Goal: Complete application form: Complete application form

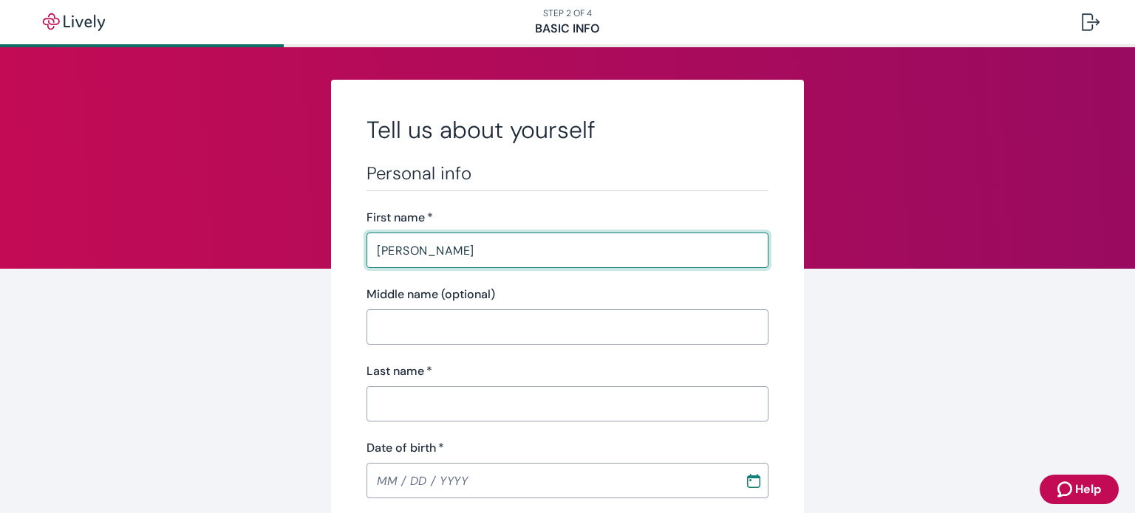
type input "[PERSON_NAME]"
type input "[PHONE_NUMBER]"
type input "[STREET_ADDRESS][PERSON_NAME]"
type input "Saint [PERSON_NAME]"
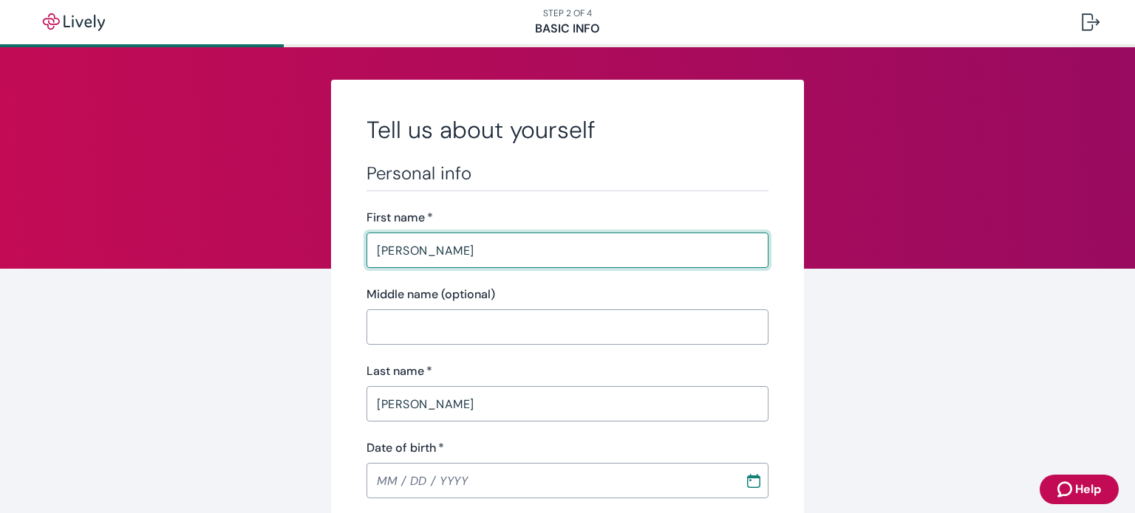
type input "MO"
type input "63376"
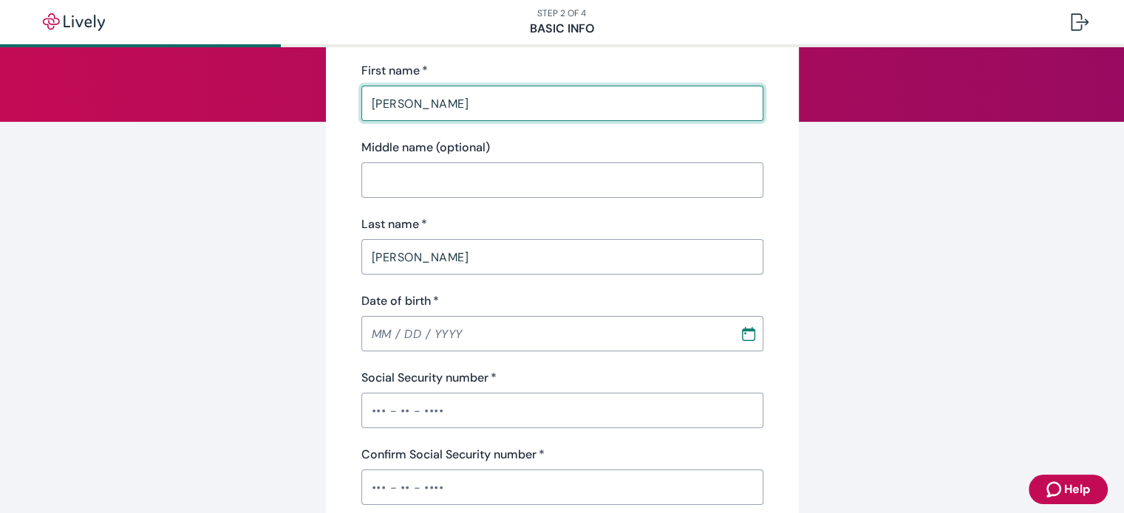
scroll to position [148, 0]
type input "[PERSON_NAME]"
click at [378, 324] on input "MM / DD / YYYY" at bounding box center [545, 333] width 368 height 30
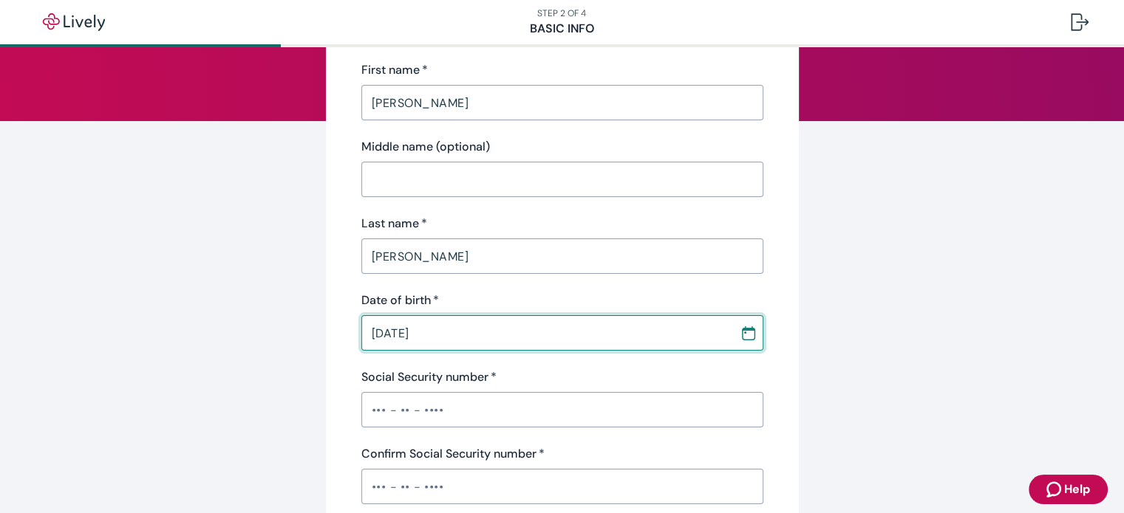
type input "[DATE]"
click at [381, 414] on input "Social Security number   *" at bounding box center [562, 410] width 402 height 30
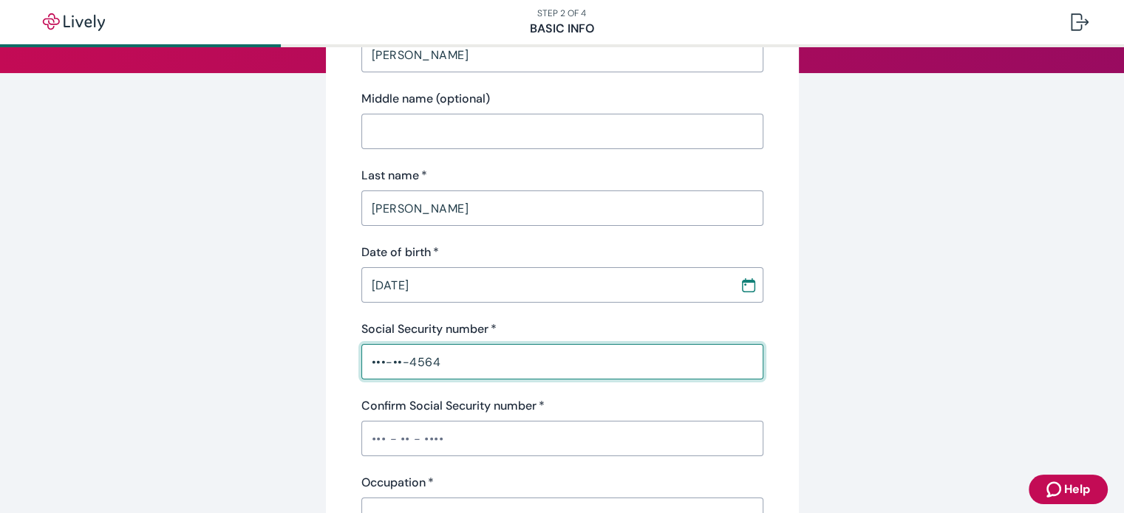
scroll to position [222, 0]
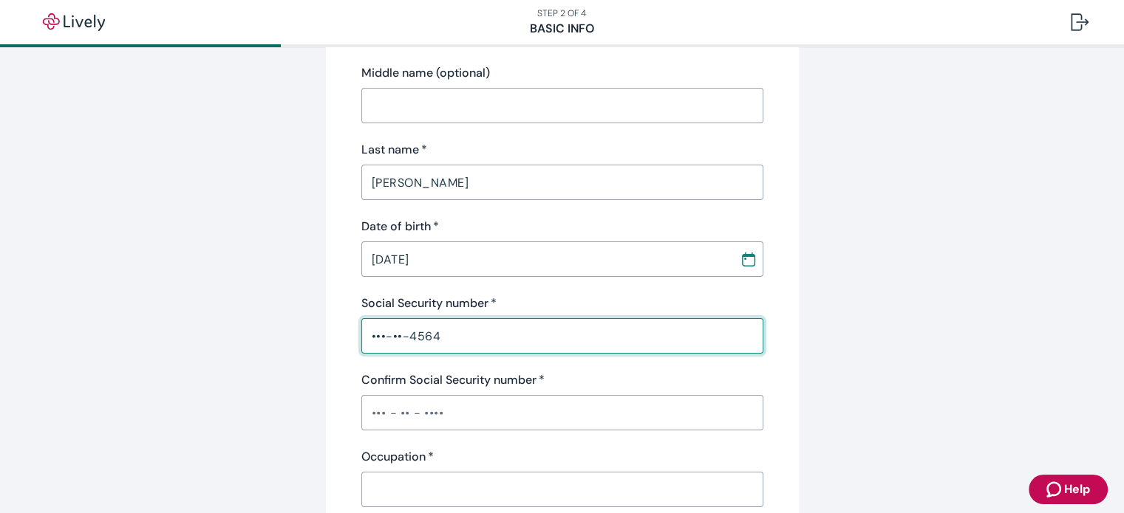
type input "•••-••-4564"
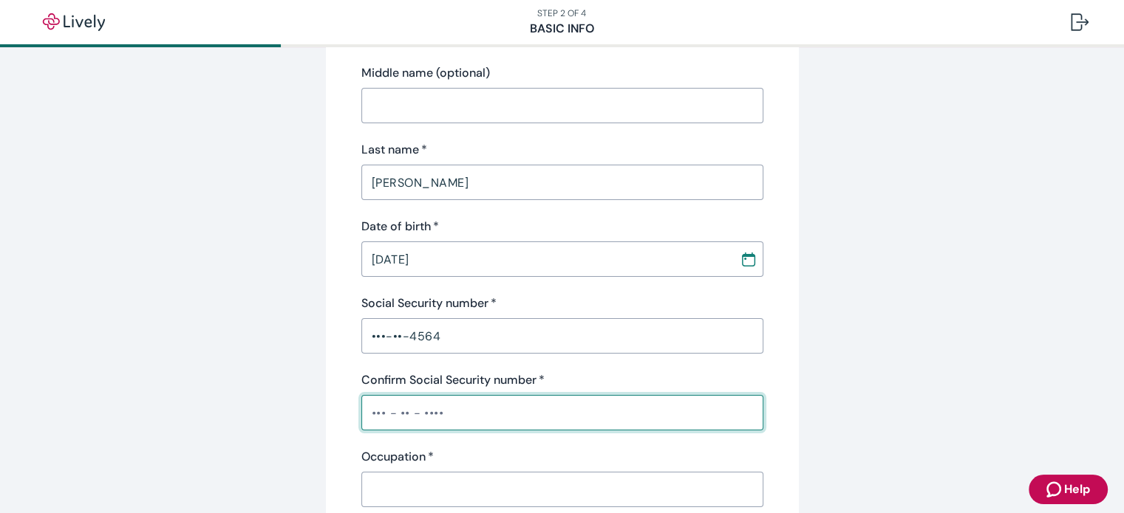
click at [361, 411] on input "Confirm Social Security number   *" at bounding box center [562, 413] width 402 height 30
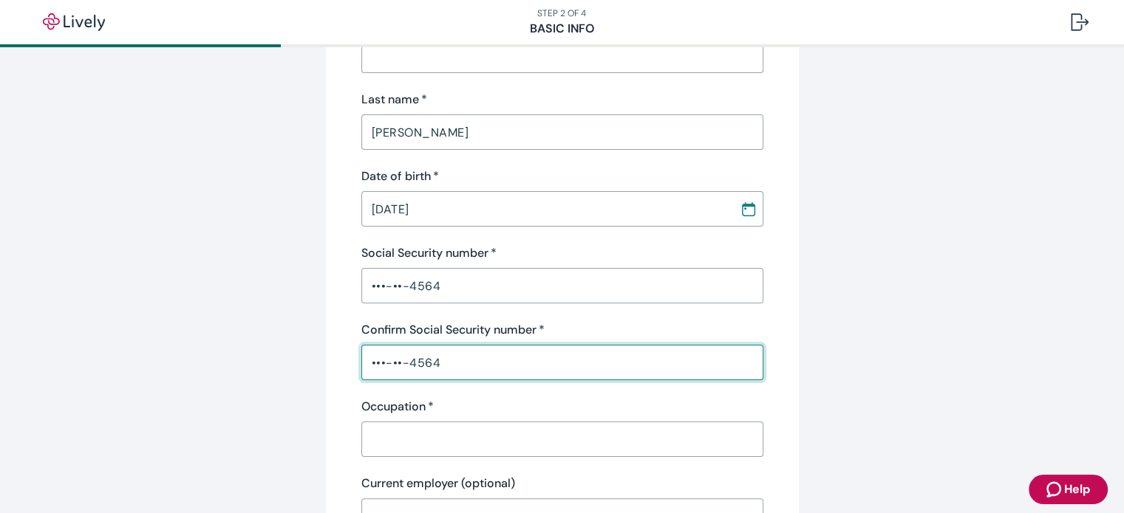
scroll to position [369, 0]
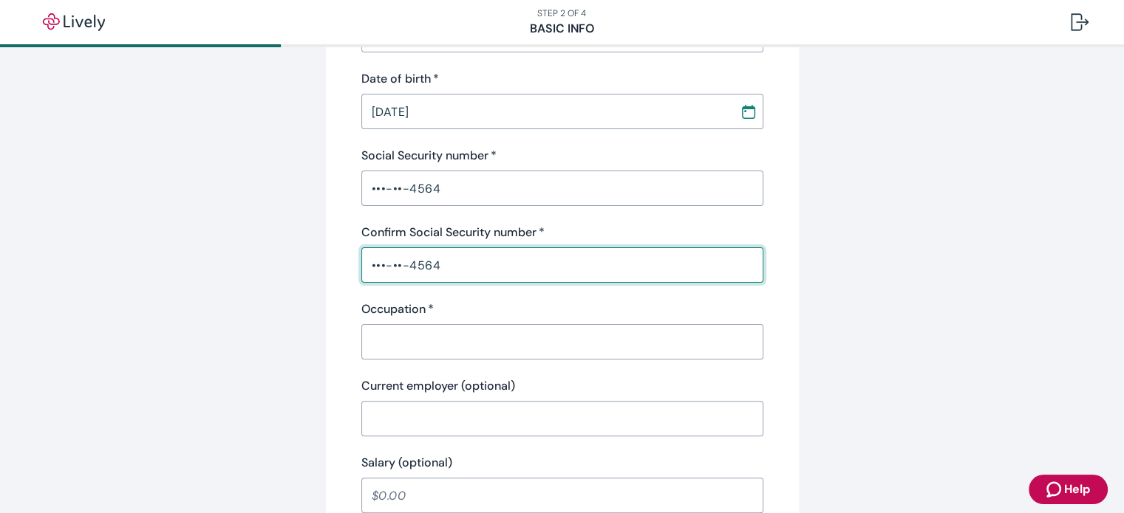
type input "•••-••-4564"
click at [482, 344] on input "Occupation   *" at bounding box center [562, 342] width 402 height 30
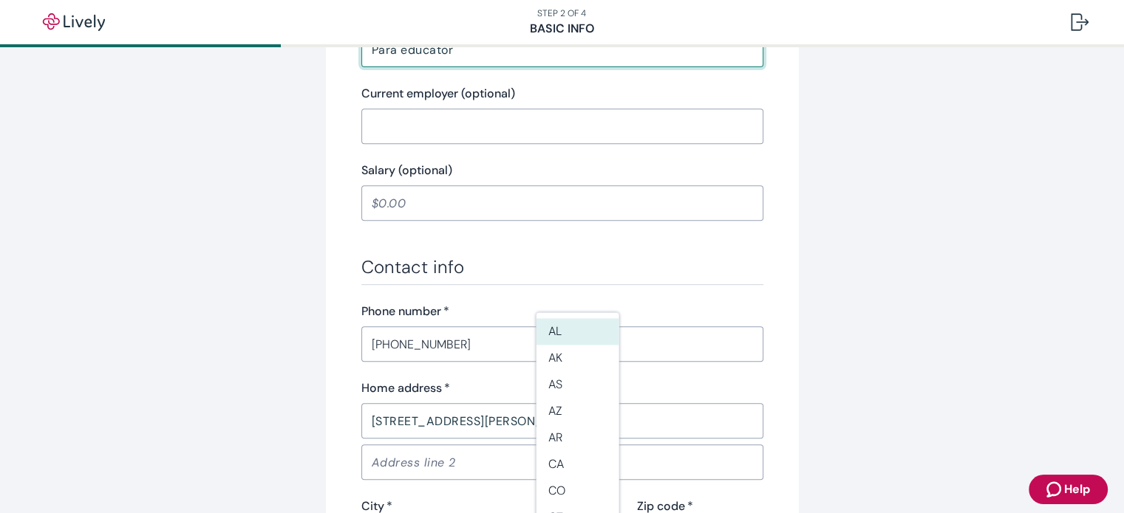
scroll to position [665, 0]
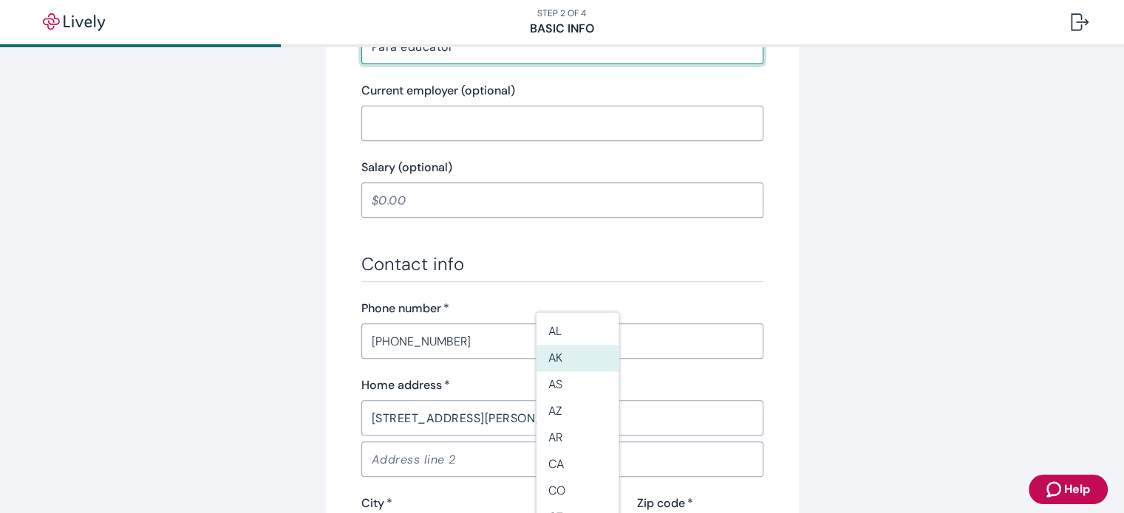
type input "Para educator"
click at [975, 283] on div "Tell us about yourself Personal info First name   * [PERSON_NAME] ​ Middle name…" at bounding box center [562, 123] width 1124 height 1482
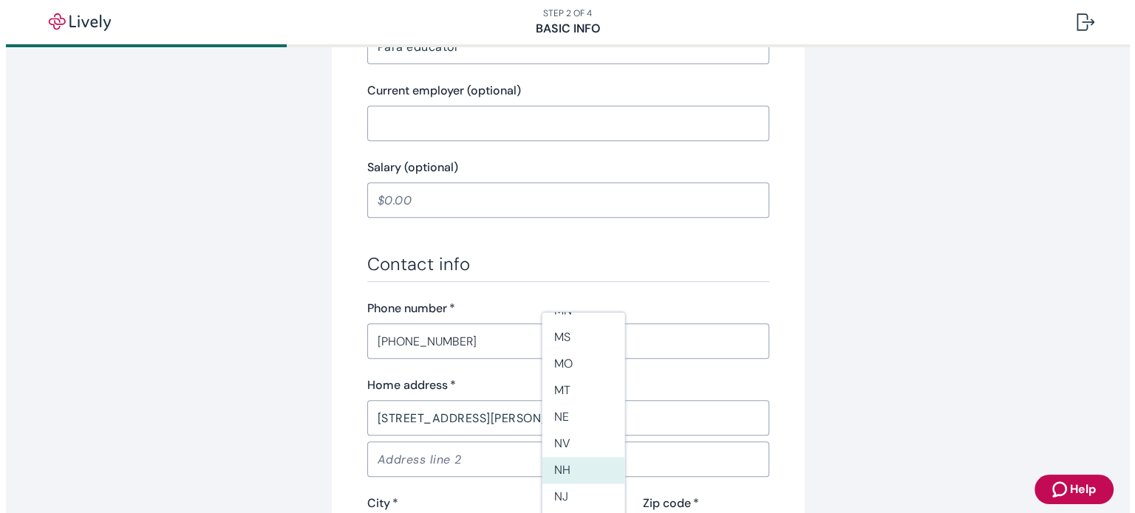
scroll to position [739, 0]
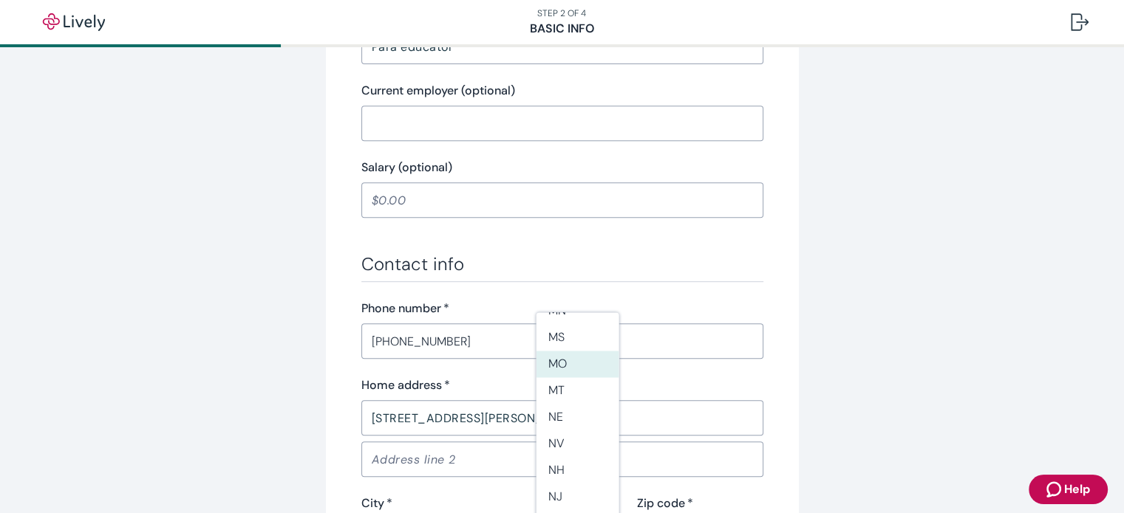
click at [582, 367] on li "MO" at bounding box center [577, 364] width 83 height 27
type input "MO"
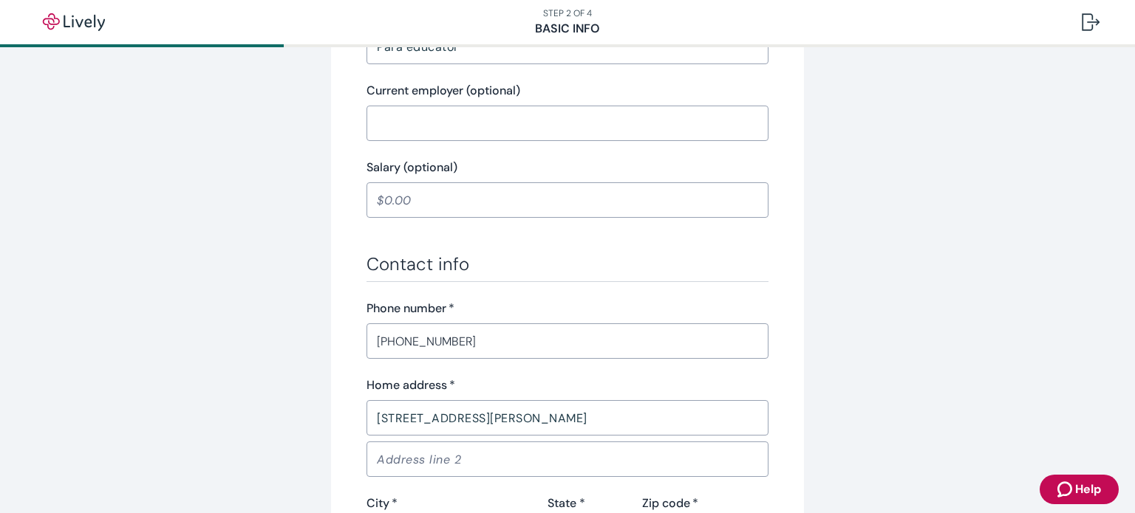
click at [892, 321] on div "Tell us about yourself Personal info First name   * Jennifer ​ Middle name (opt…" at bounding box center [567, 104] width 709 height 1378
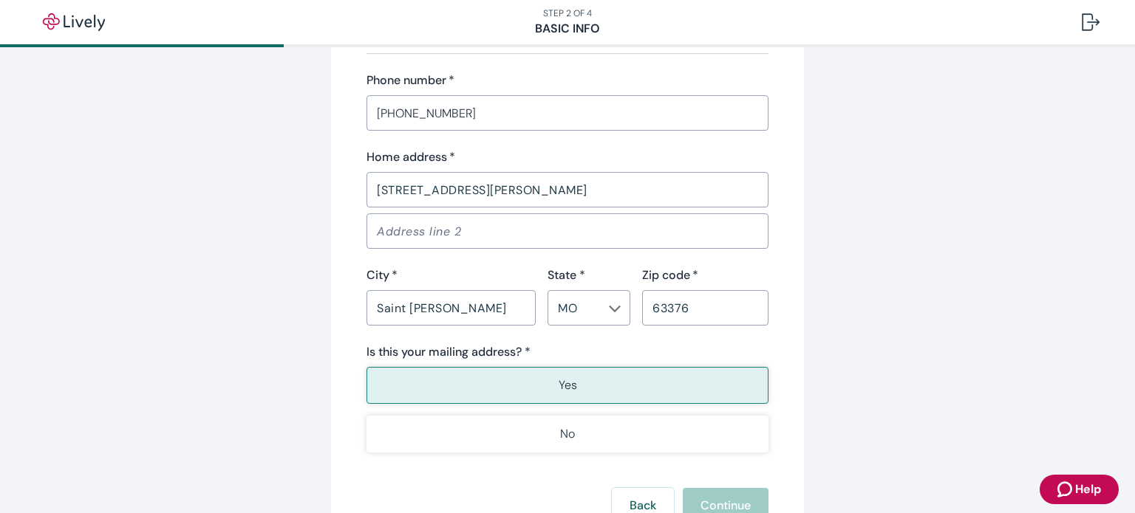
scroll to position [960, 0]
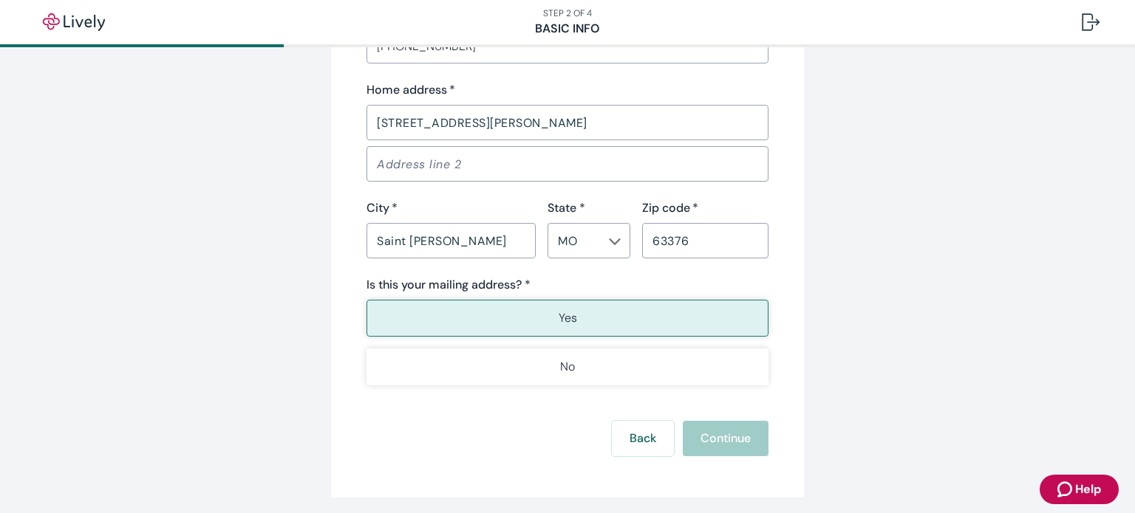
click at [646, 320] on button "Yes" at bounding box center [567, 318] width 402 height 37
click at [722, 445] on div "Back Continue" at bounding box center [567, 438] width 402 height 35
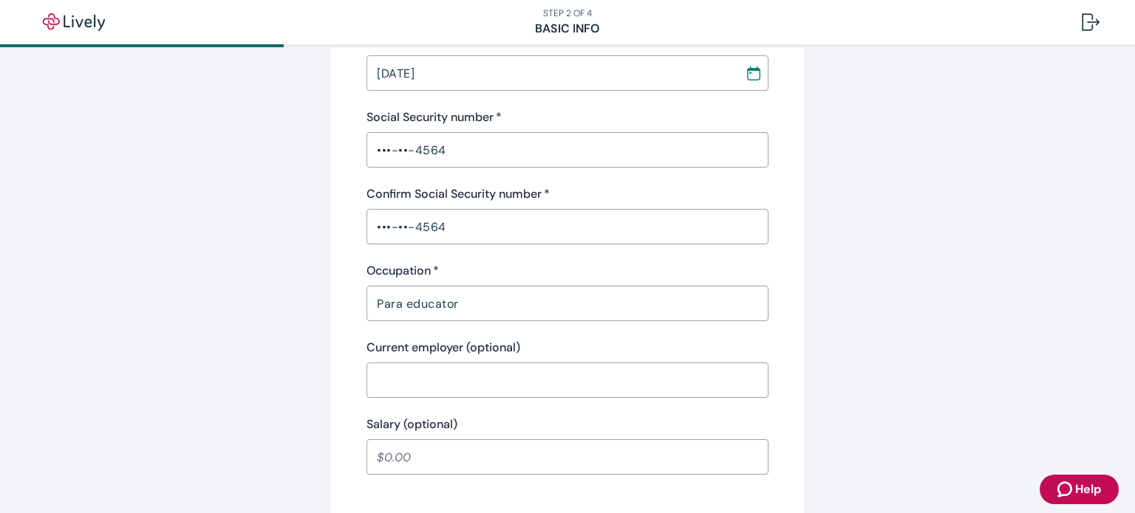
scroll to position [443, 0]
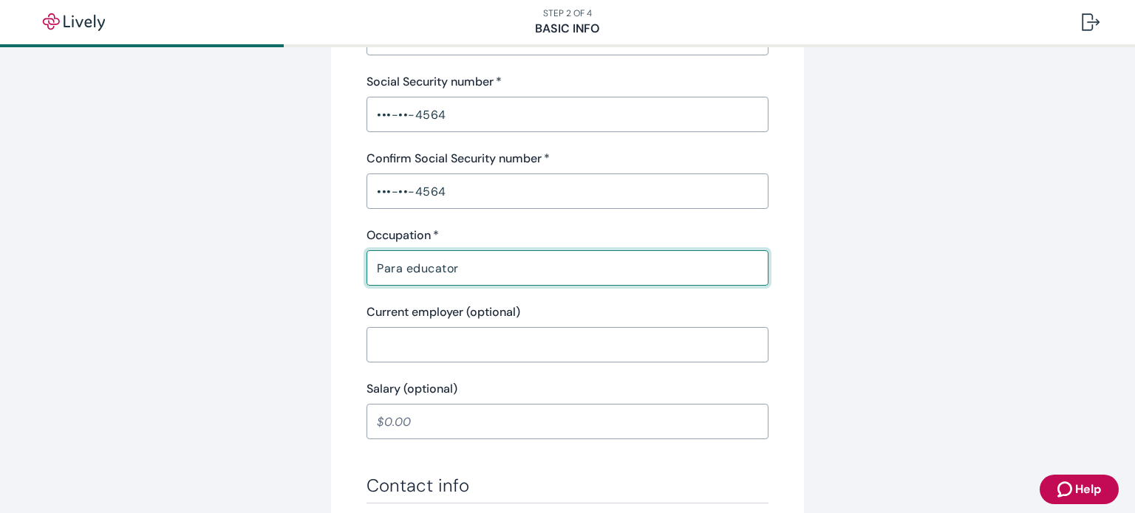
click at [400, 264] on input "Para educator" at bounding box center [567, 268] width 402 height 30
type input "Paraeducator"
click at [862, 324] on div "Tell us about yourself Personal info First name   * Jennifer ​ Middle name (opt…" at bounding box center [567, 326] width 709 height 1378
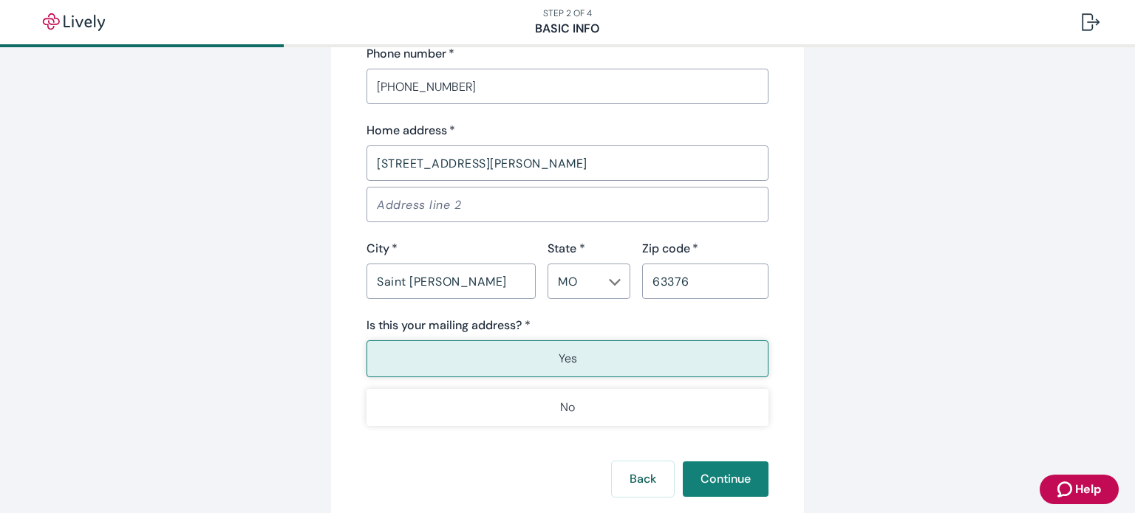
scroll to position [1014, 0]
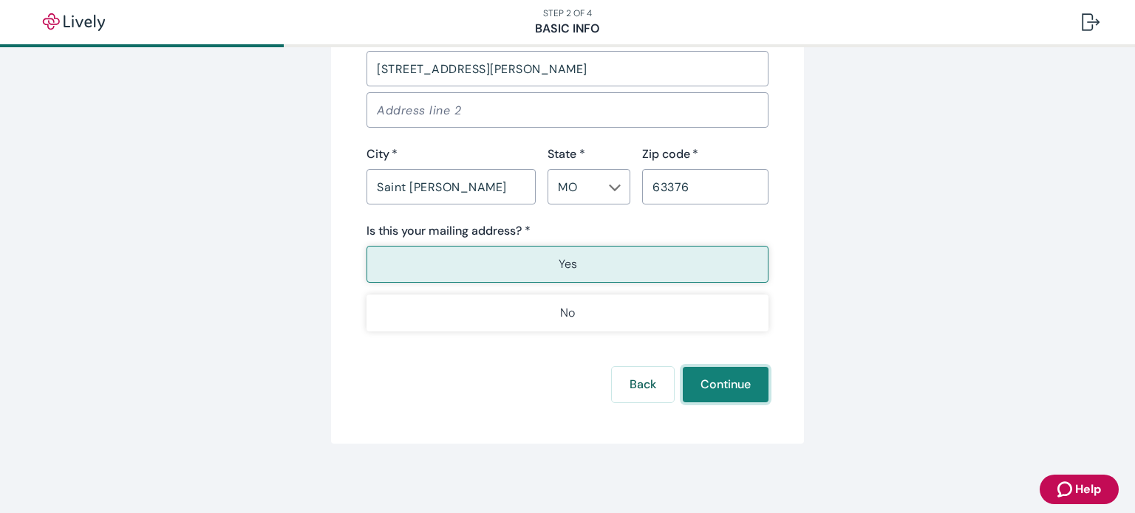
click at [730, 381] on button "Continue" at bounding box center [726, 384] width 86 height 35
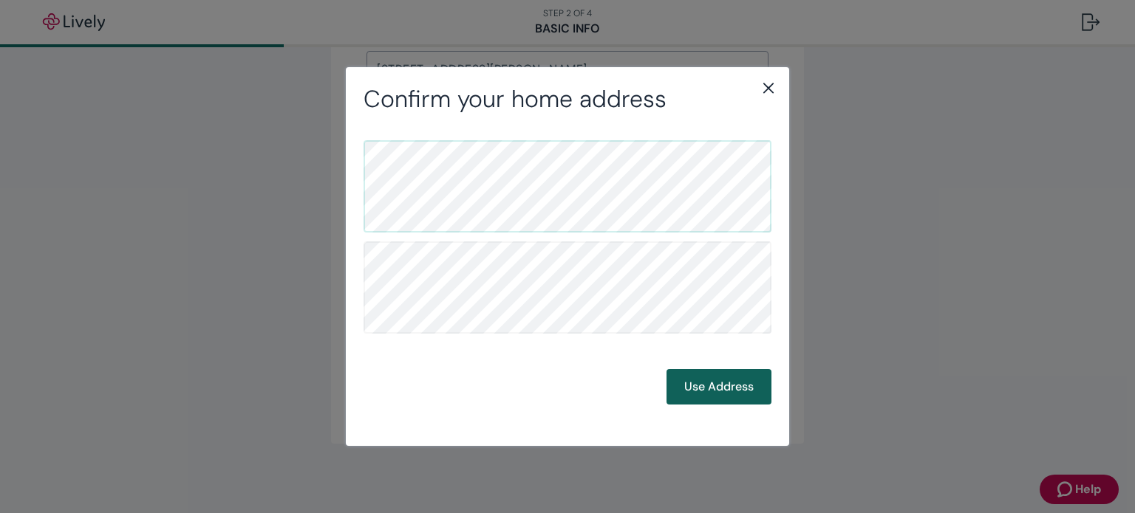
click at [715, 391] on button "Use Address" at bounding box center [718, 386] width 105 height 35
click at [743, 380] on button "Use Address" at bounding box center [718, 386] width 105 height 35
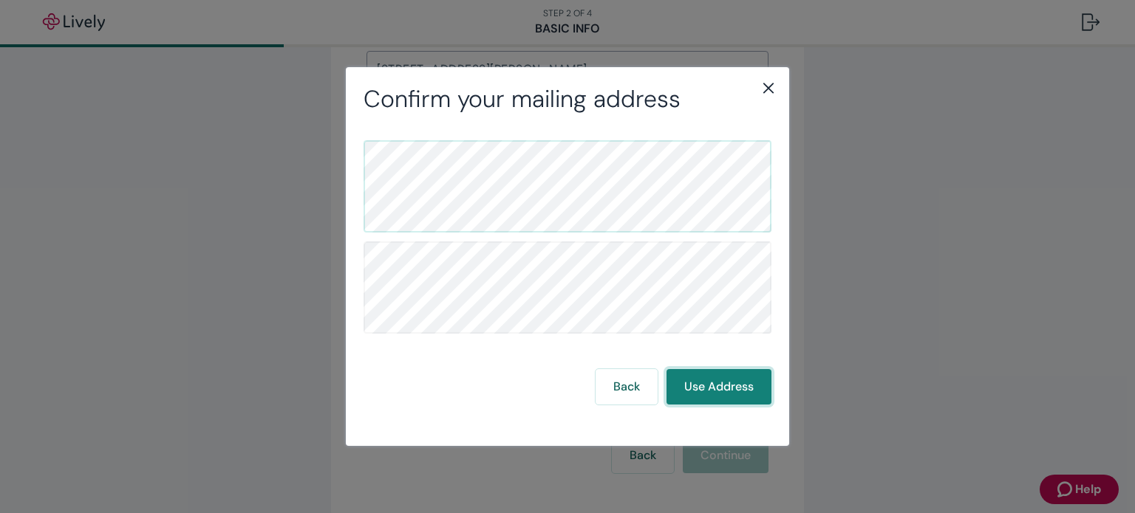
click at [706, 390] on button "Use Address" at bounding box center [718, 386] width 105 height 35
click at [727, 386] on button "Use Address" at bounding box center [718, 386] width 105 height 35
click at [709, 395] on button "Use Address" at bounding box center [718, 386] width 105 height 35
click at [705, 395] on button "Use Address" at bounding box center [718, 386] width 105 height 35
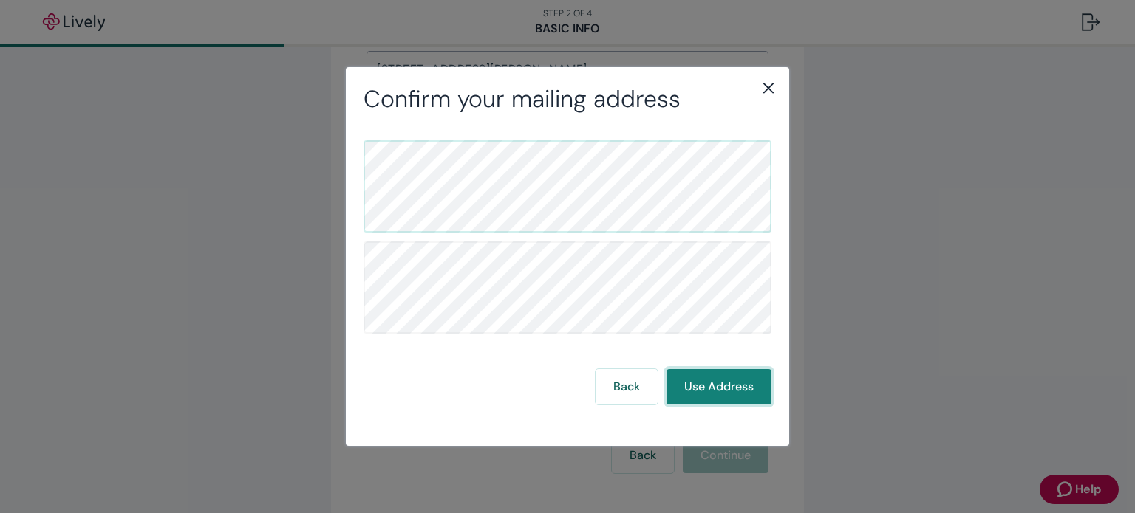
click at [727, 383] on button "Use Address" at bounding box center [718, 386] width 105 height 35
click at [727, 380] on button "Use Address" at bounding box center [718, 386] width 105 height 35
click at [727, 384] on button "Use Address" at bounding box center [718, 386] width 105 height 35
click at [728, 389] on button "Use Address" at bounding box center [718, 386] width 105 height 35
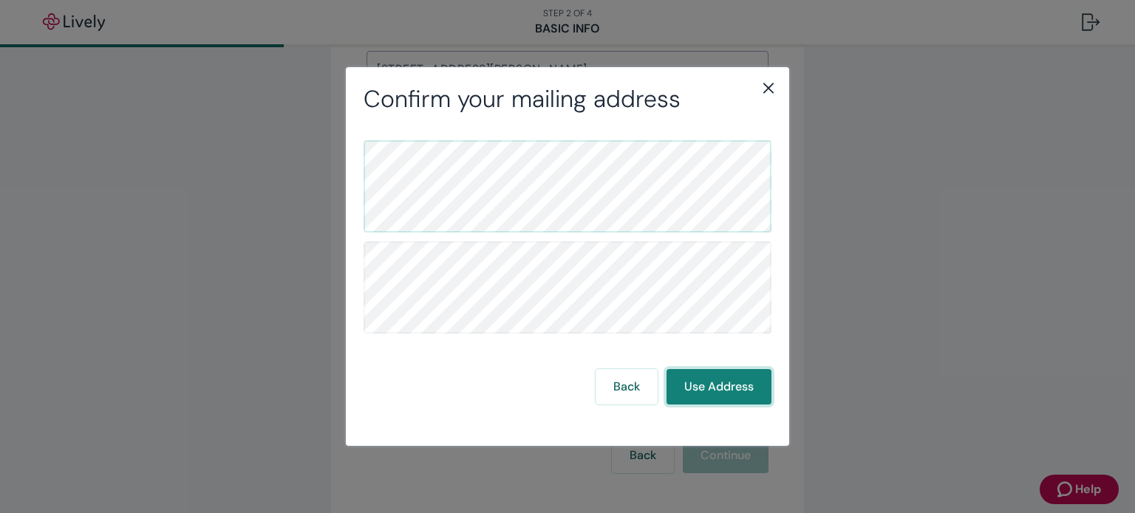
drag, startPoint x: 727, startPoint y: 389, endPoint x: 728, endPoint y: 397, distance: 8.2
click at [728, 397] on button "Use Address" at bounding box center [718, 386] width 105 height 35
click at [728, 401] on button "Use Address" at bounding box center [718, 386] width 105 height 35
click at [724, 392] on button "Use Address" at bounding box center [718, 386] width 105 height 35
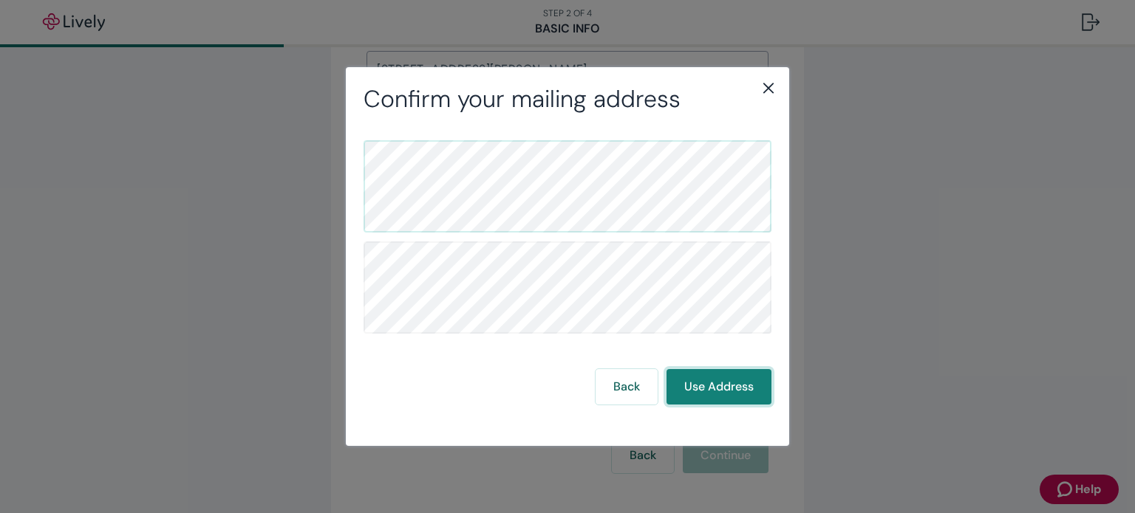
click at [724, 392] on button "Use Address" at bounding box center [718, 386] width 105 height 35
click at [768, 88] on icon "close" at bounding box center [768, 88] width 10 height 10
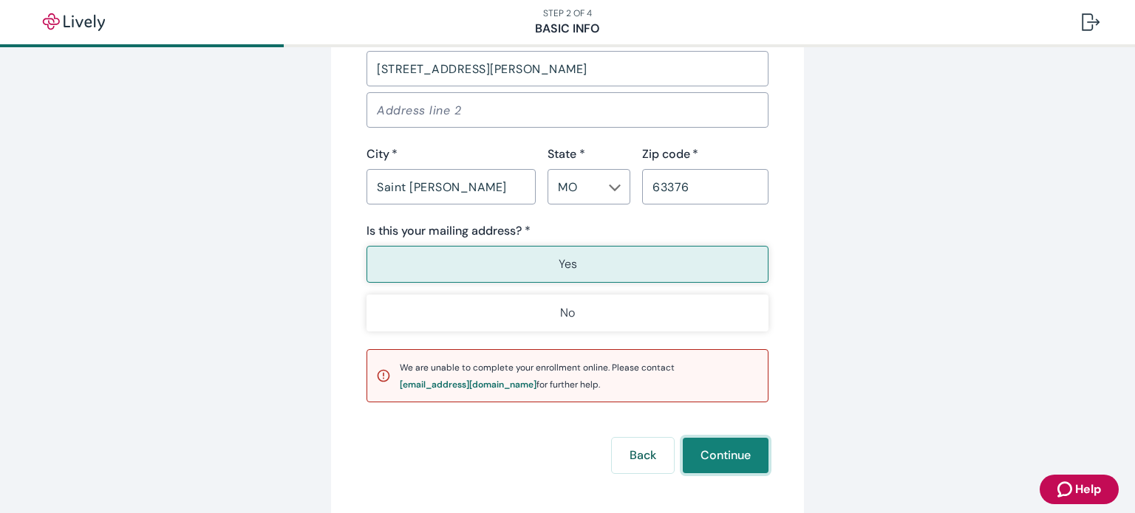
click at [728, 457] on button "Continue" at bounding box center [726, 455] width 86 height 35
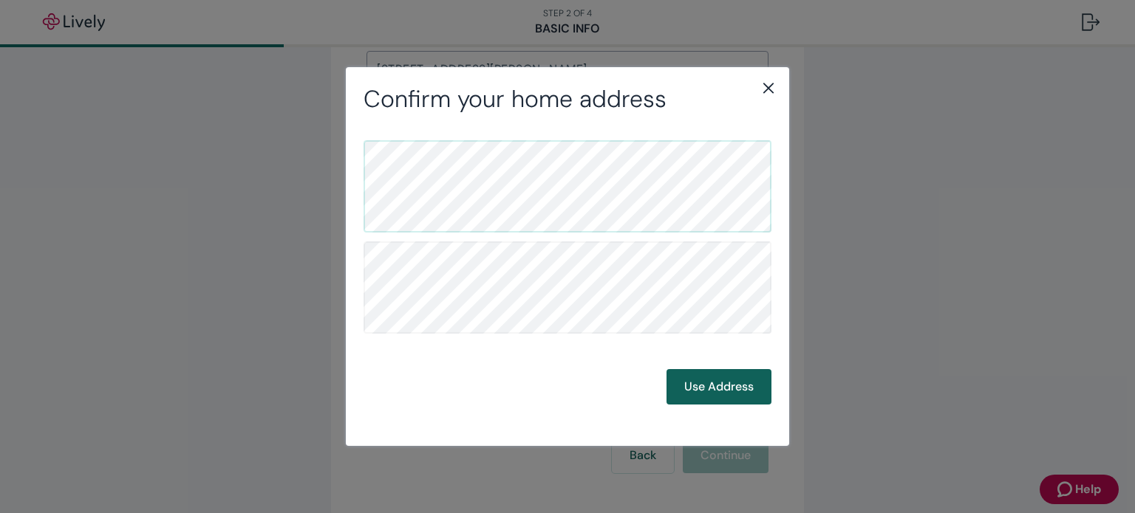
click at [736, 389] on button "Use Address" at bounding box center [718, 386] width 105 height 35
click at [742, 386] on button "Use Address" at bounding box center [718, 386] width 105 height 35
click at [768, 90] on icon "close" at bounding box center [768, 88] width 18 height 18
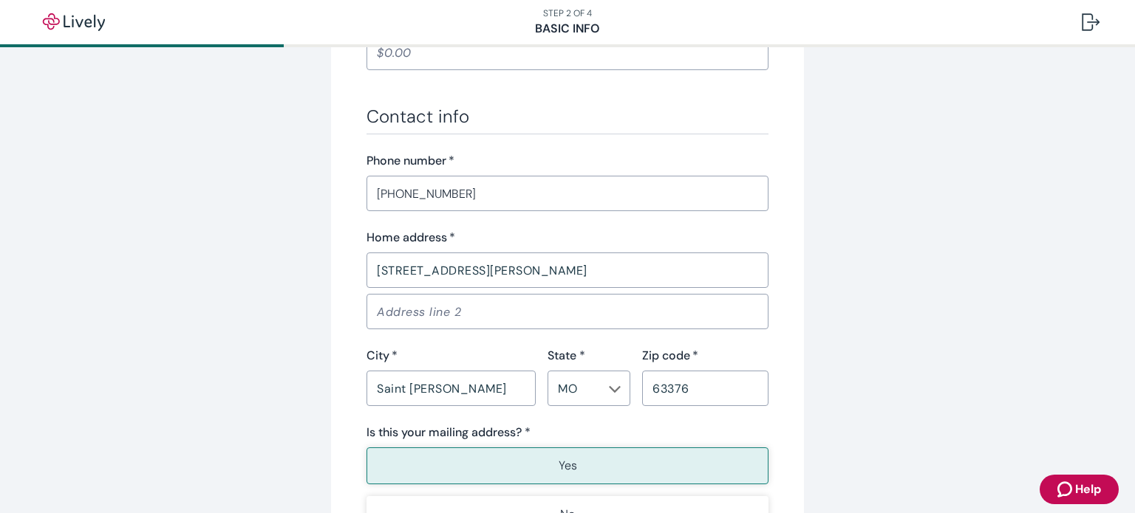
scroll to position [1034, 0]
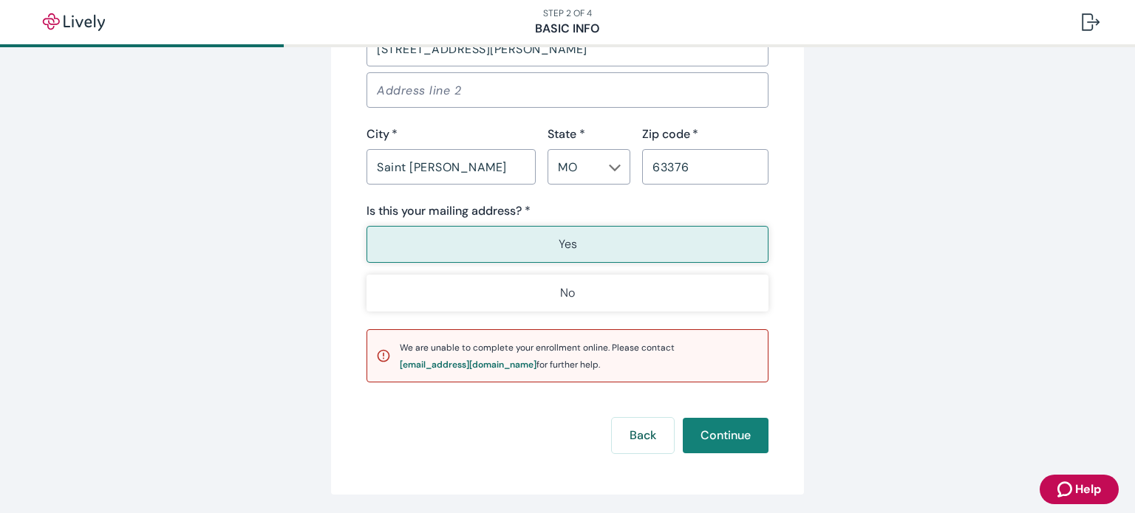
click at [1089, 494] on span "Help" at bounding box center [1088, 490] width 26 height 18
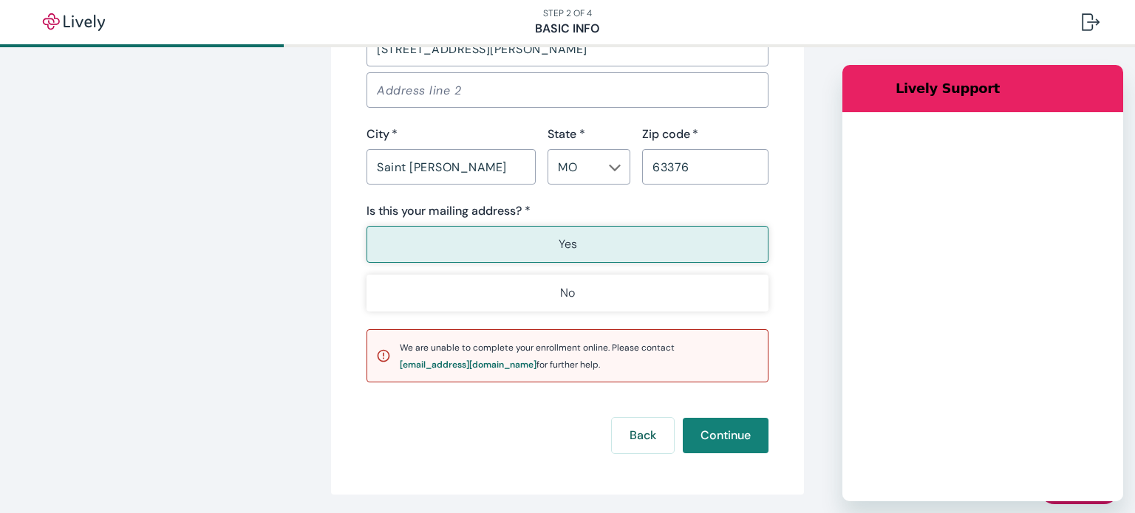
scroll to position [0, 0]
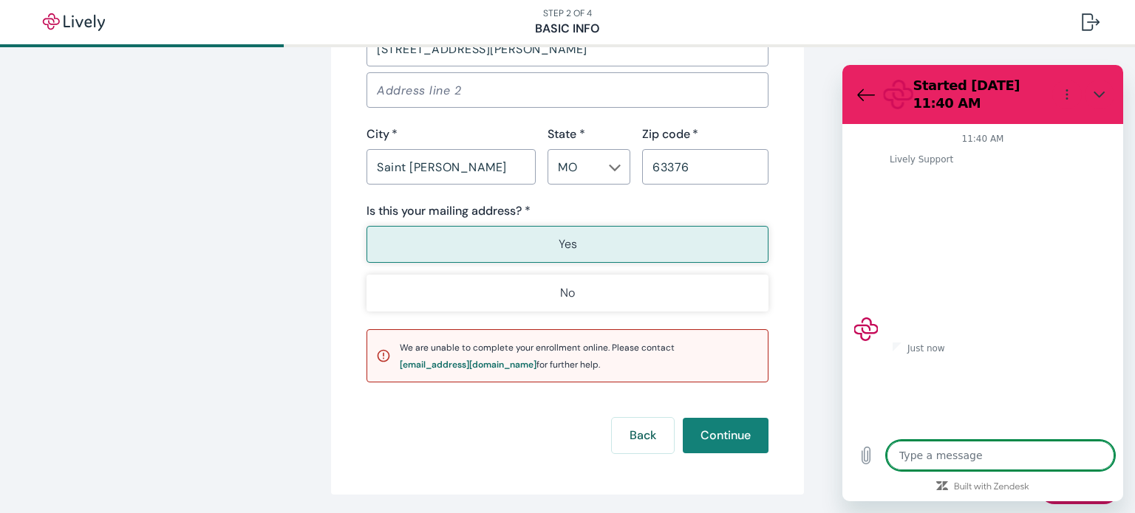
type textarea "x"
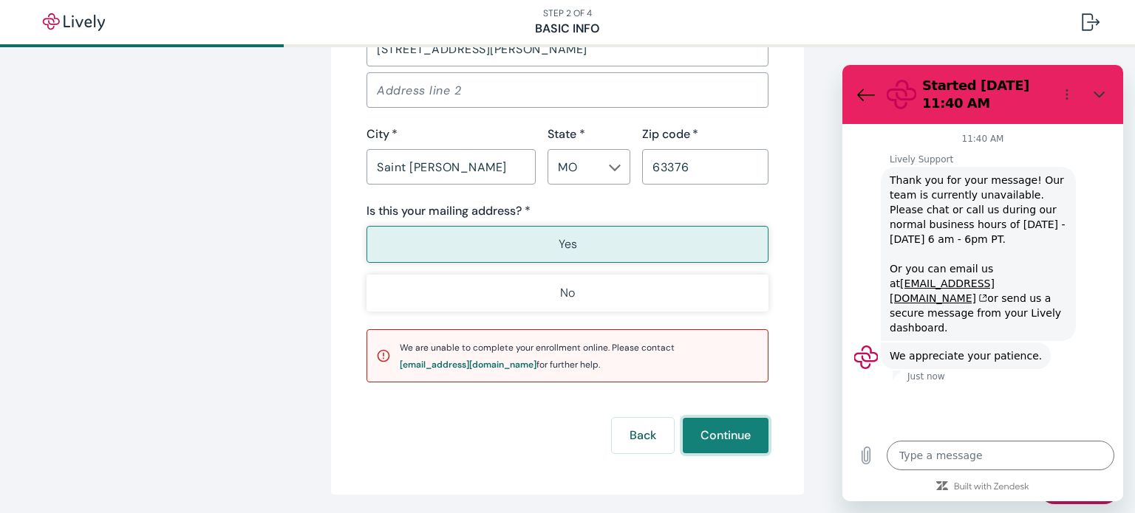
click at [728, 445] on button "Continue" at bounding box center [726, 435] width 86 height 35
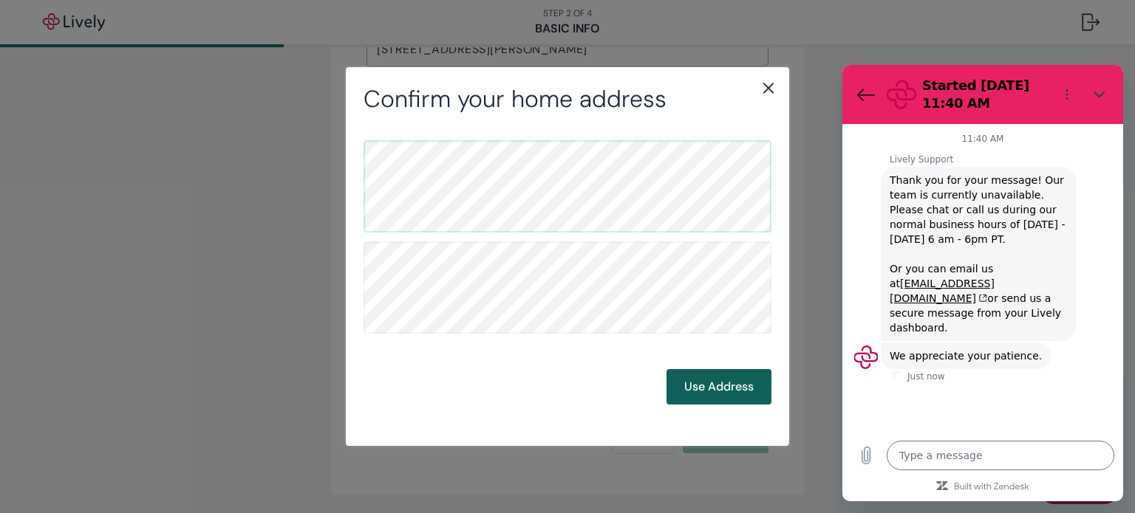
click at [715, 384] on button "Use Address" at bounding box center [718, 386] width 105 height 35
click at [720, 386] on button "Use Address" at bounding box center [718, 386] width 105 height 35
click at [719, 397] on button "Use Address" at bounding box center [718, 386] width 105 height 35
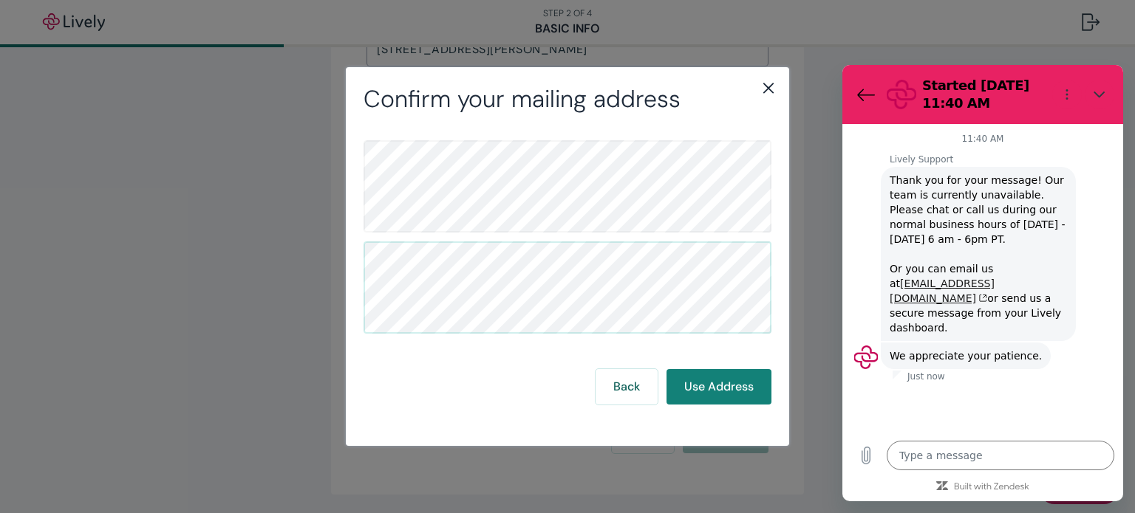
click at [932, 283] on link "[EMAIL_ADDRESS][DOMAIN_NAME]" at bounding box center [941, 291] width 105 height 27
click at [730, 392] on button "Use Address" at bounding box center [718, 386] width 105 height 35
click at [689, 394] on button "Use Address" at bounding box center [718, 386] width 105 height 35
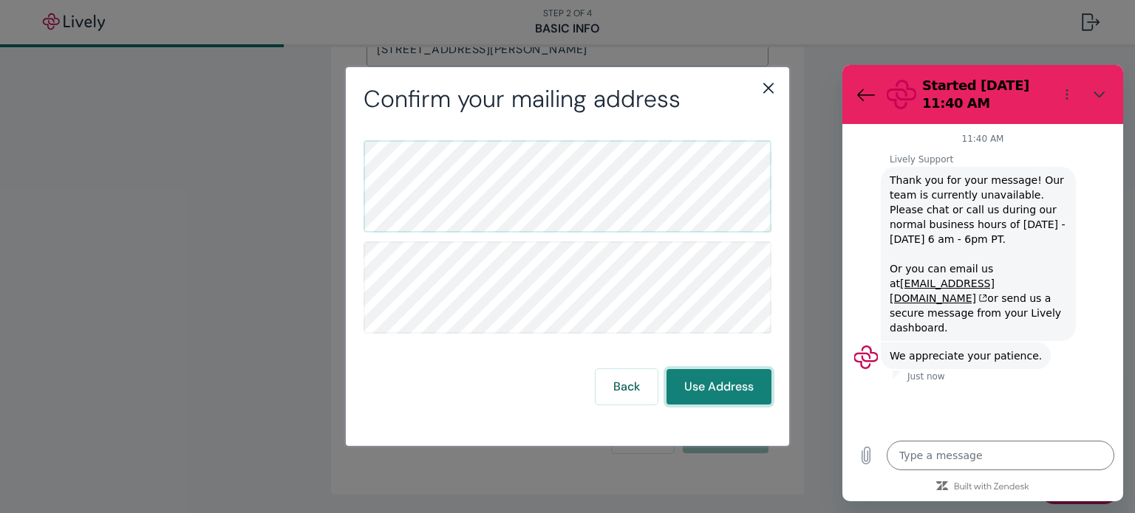
click at [666, 369] on button "Use Address" at bounding box center [718, 386] width 105 height 35
click at [866, 92] on icon "Back to the conversation list" at bounding box center [866, 95] width 18 height 18
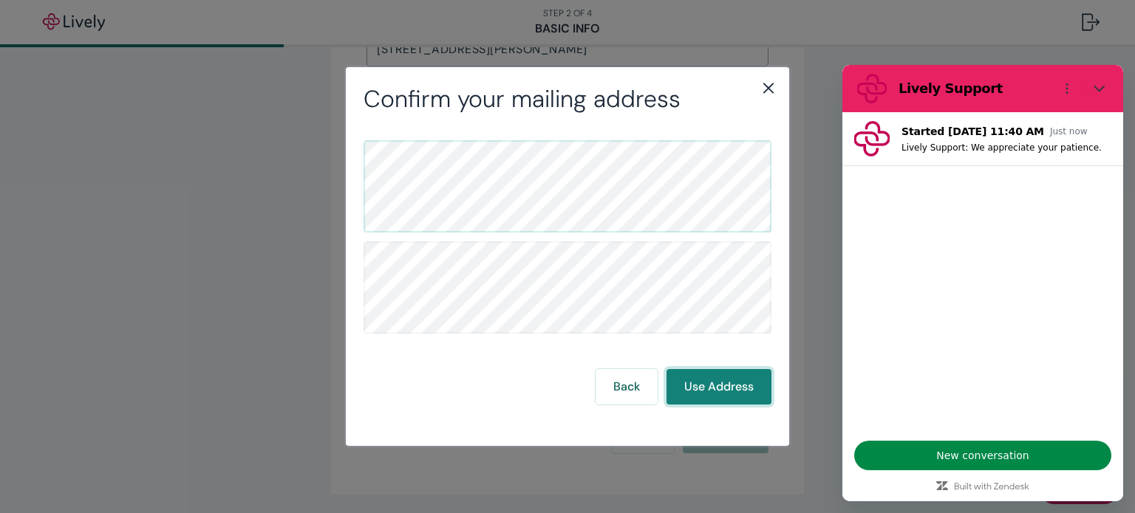
click at [718, 389] on button "Use Address" at bounding box center [718, 386] width 105 height 35
click at [771, 89] on icon "close" at bounding box center [768, 88] width 18 height 18
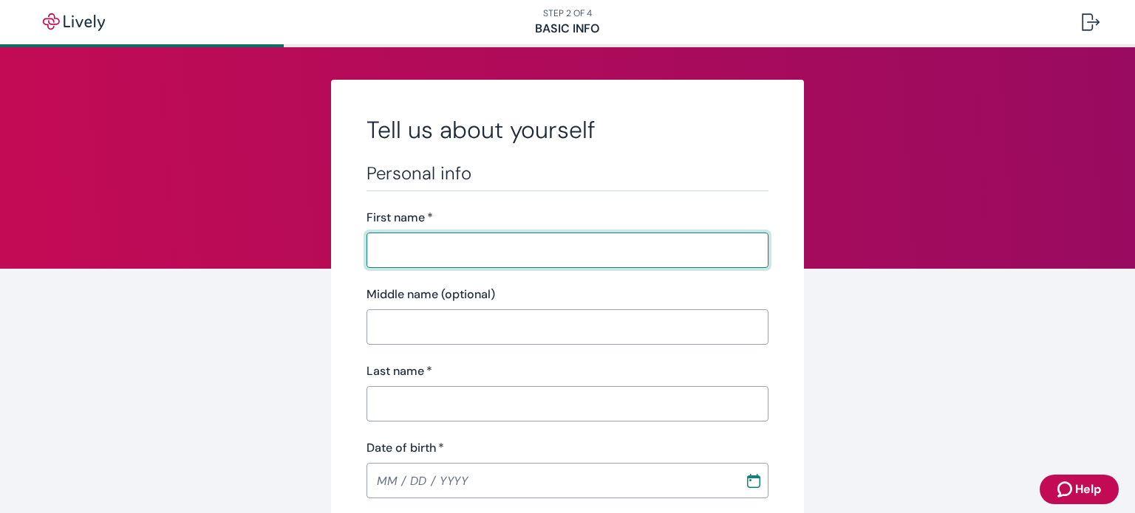
click at [453, 244] on input "First name   *" at bounding box center [567, 251] width 402 height 30
type input "[PERSON_NAME]"
type input "[PHONE_NUMBER]"
type input "[STREET_ADDRESS][PERSON_NAME]"
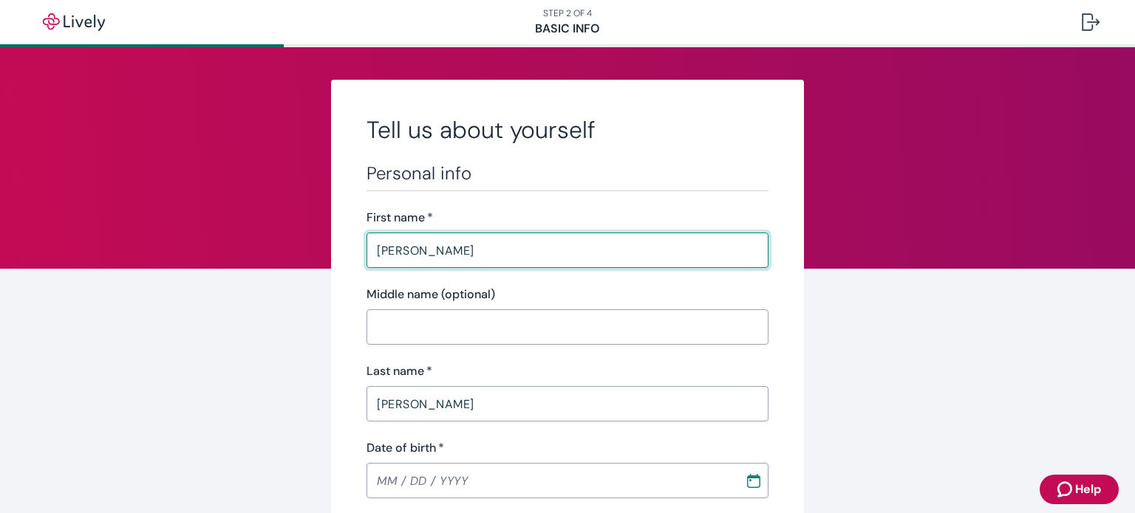
type input "Saint [PERSON_NAME]"
type input "MO"
type input "63376"
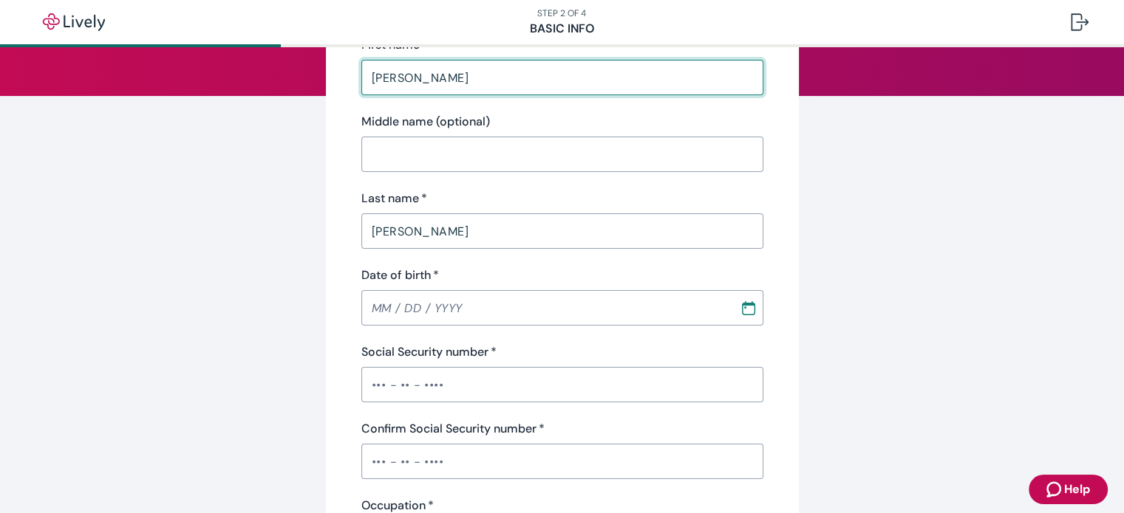
scroll to position [222, 0]
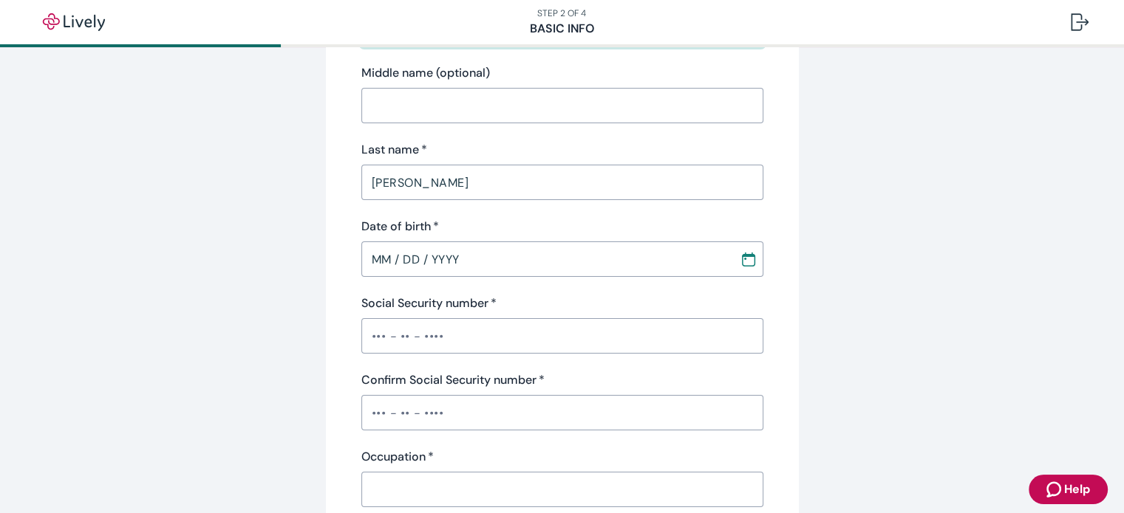
click at [377, 258] on input "MM / DD / YYYY" at bounding box center [545, 260] width 368 height 30
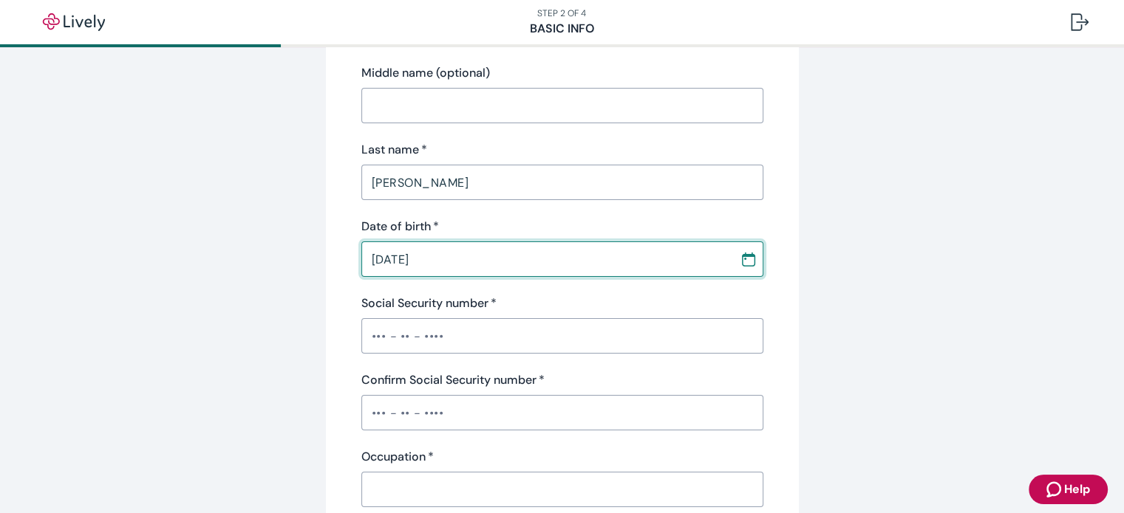
type input "[DATE]"
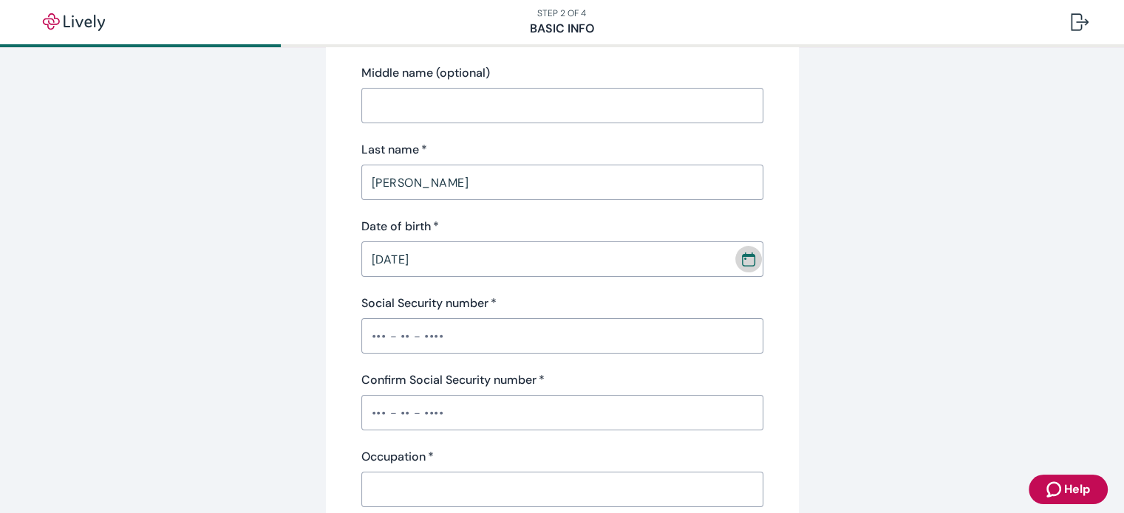
click at [743, 263] on icon "Calendar" at bounding box center [748, 259] width 15 height 15
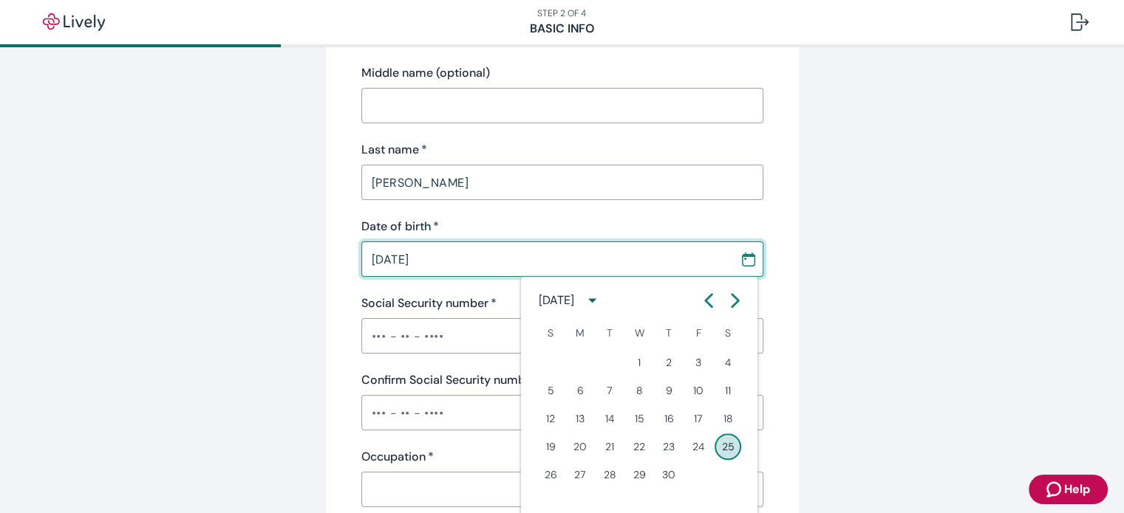
click at [731, 449] on button "25" at bounding box center [727, 447] width 27 height 27
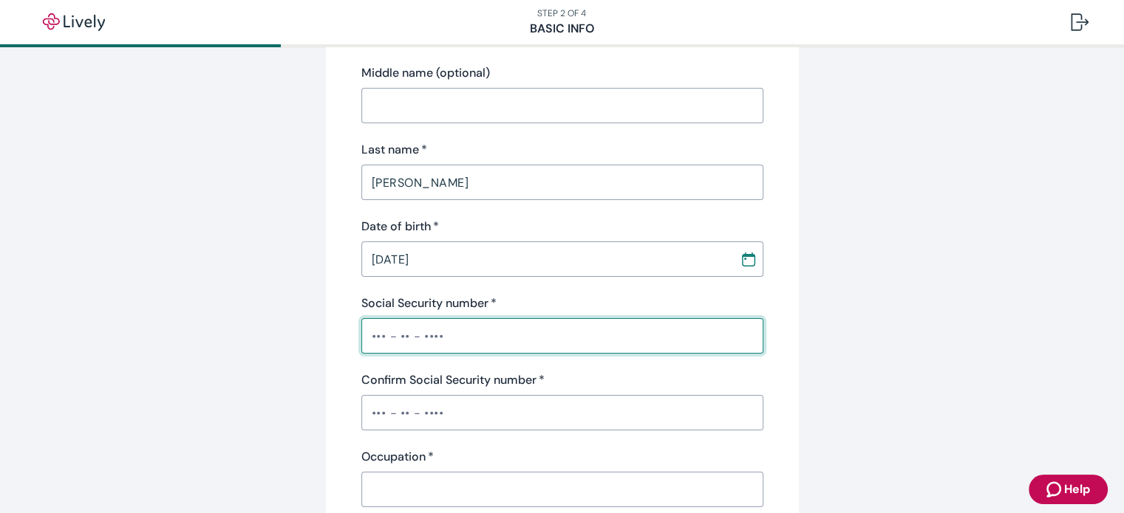
click at [495, 335] on input "Social Security number   *" at bounding box center [562, 336] width 402 height 30
type input "•••-••-4564"
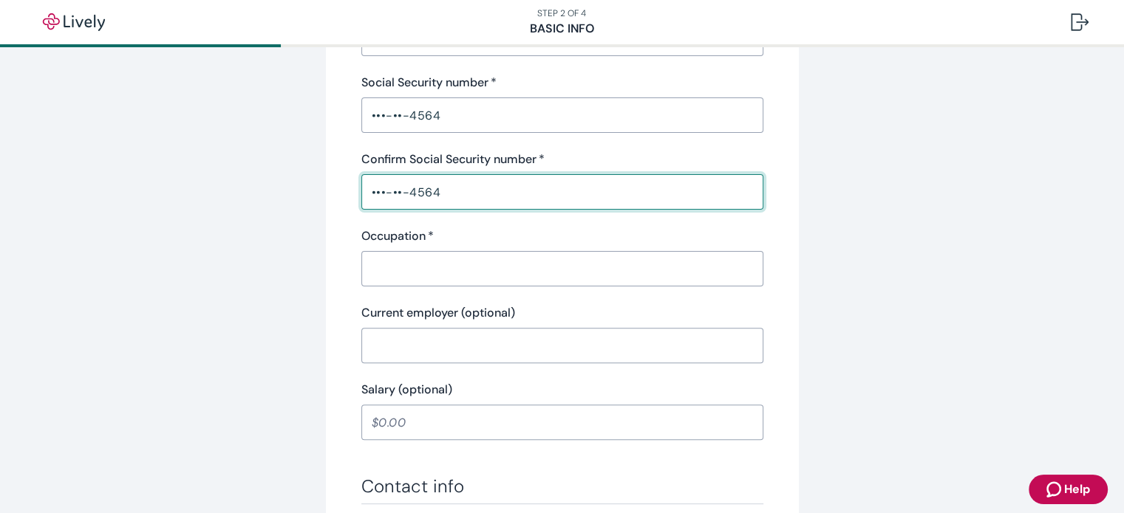
scroll to position [443, 0]
type input "•••-••-4564"
click at [442, 270] on input "Occupation   *" at bounding box center [562, 268] width 402 height 30
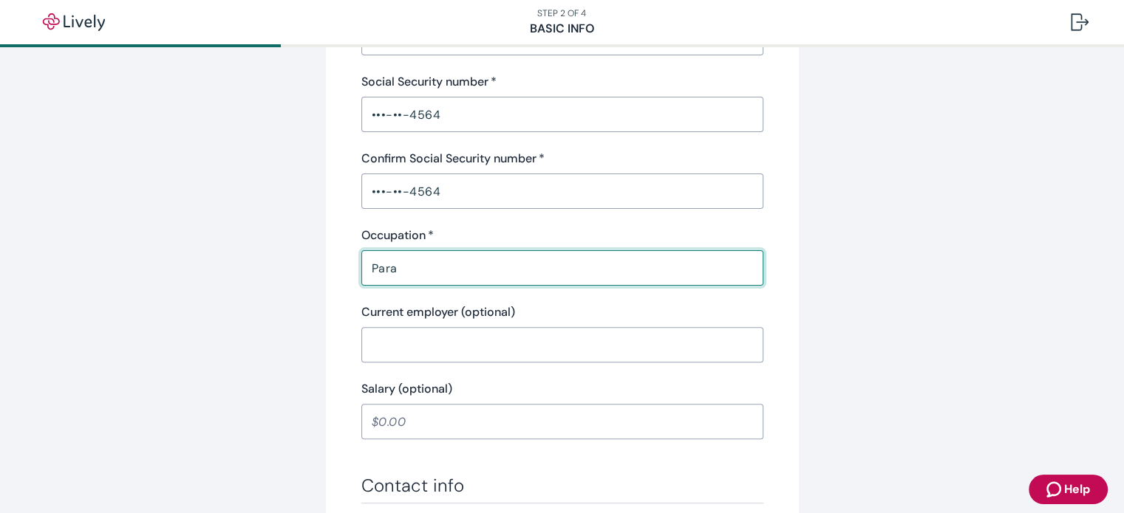
type input "Para"
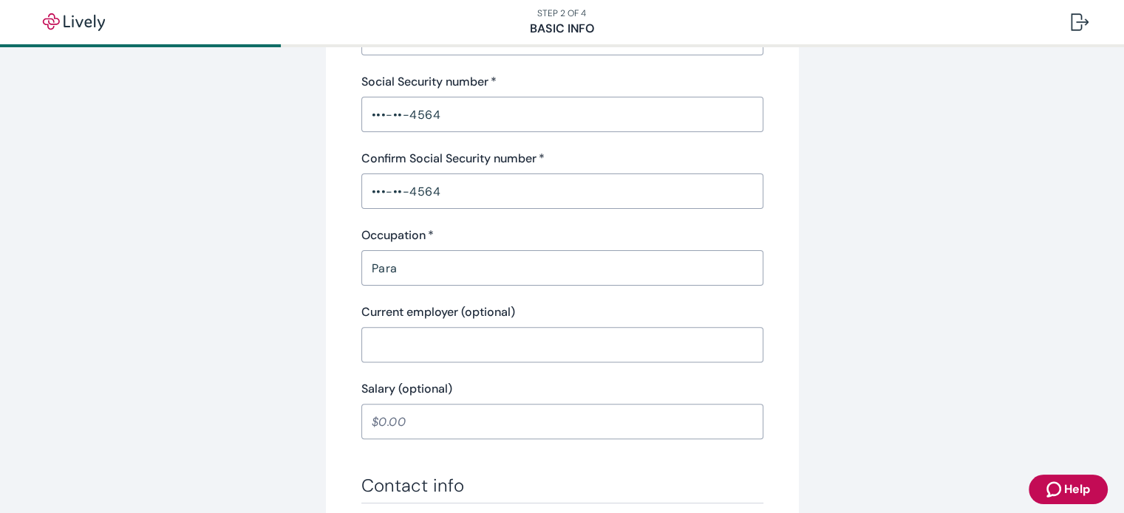
click at [998, 253] on div "Tell us about yourself Personal info First name   * [PERSON_NAME] ​ Middle name…" at bounding box center [562, 345] width 1124 height 1482
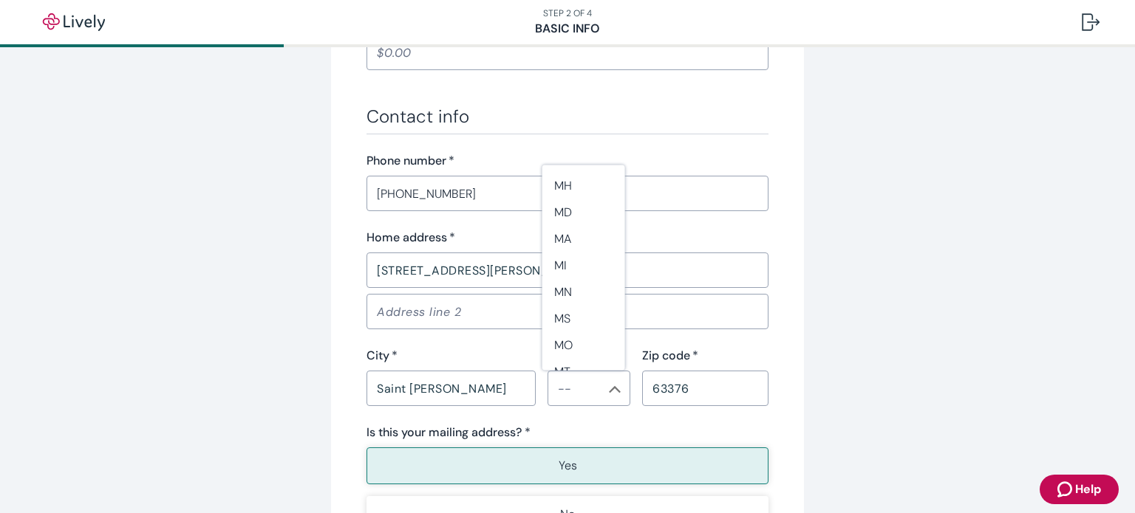
scroll to position [665, 0]
click at [581, 290] on li "MO" at bounding box center [583, 290] width 83 height 27
type input "MO"
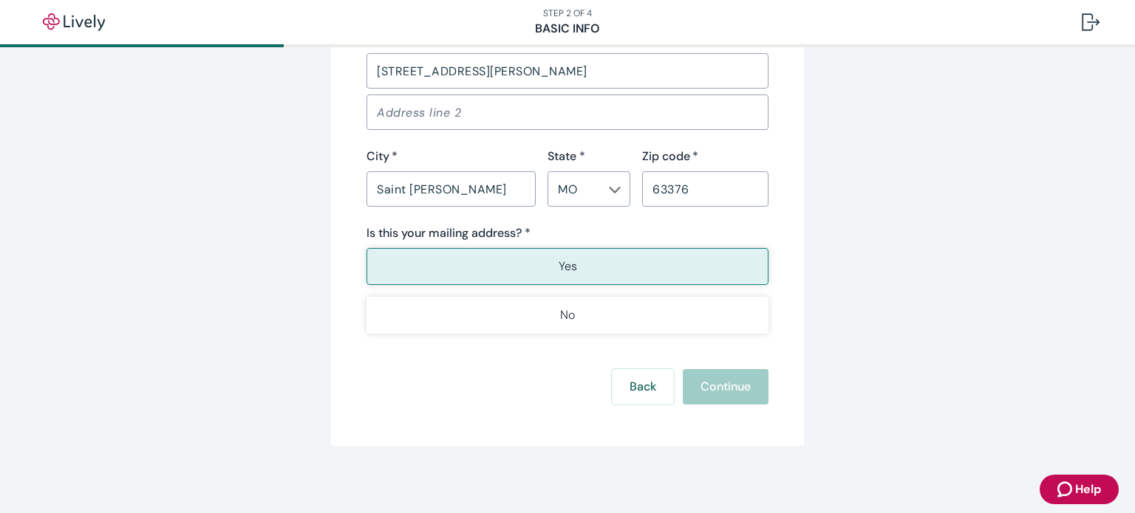
scroll to position [1014, 0]
click at [647, 267] on button "Yes" at bounding box center [567, 264] width 402 height 37
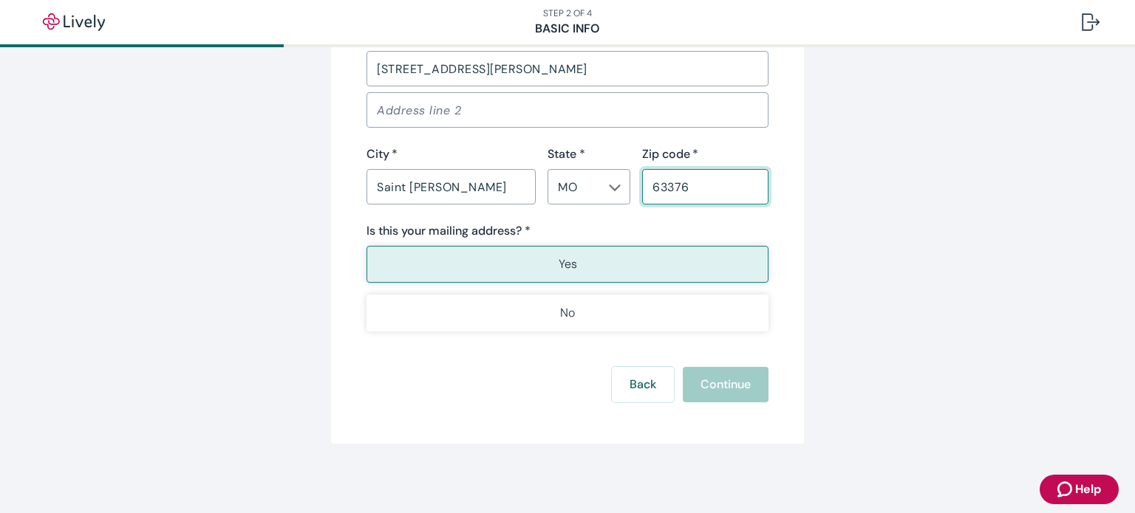
click at [720, 191] on input "63376" at bounding box center [705, 187] width 126 height 30
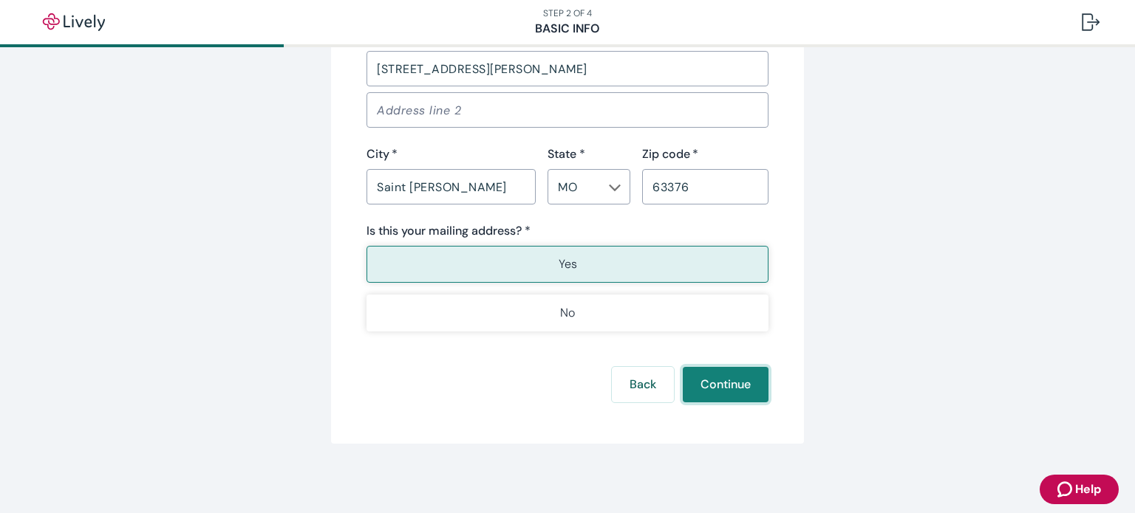
click at [740, 383] on button "Continue" at bounding box center [726, 384] width 86 height 35
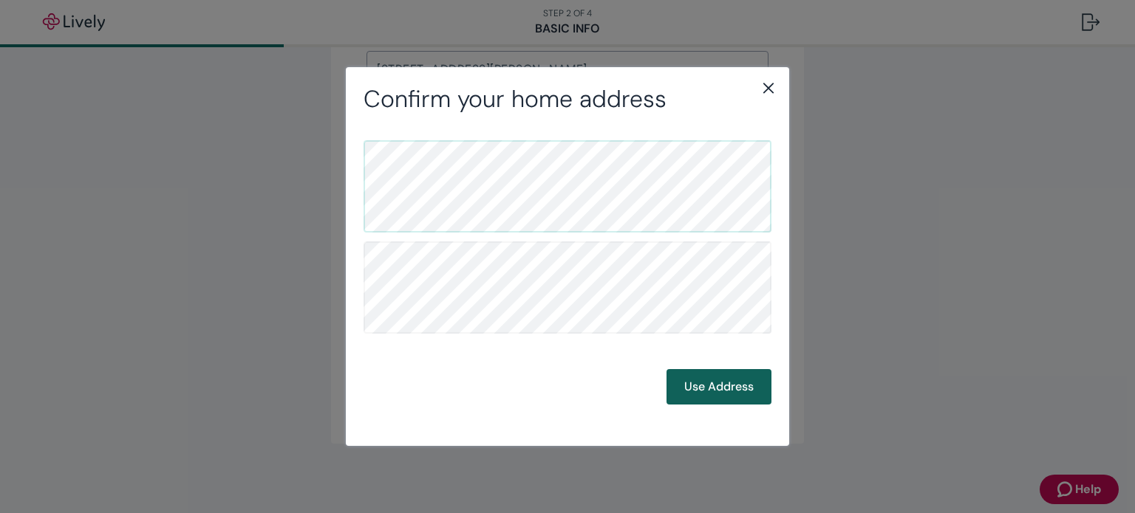
click at [722, 389] on button "Use Address" at bounding box center [718, 386] width 105 height 35
click at [736, 383] on button "Use Address" at bounding box center [718, 386] width 105 height 35
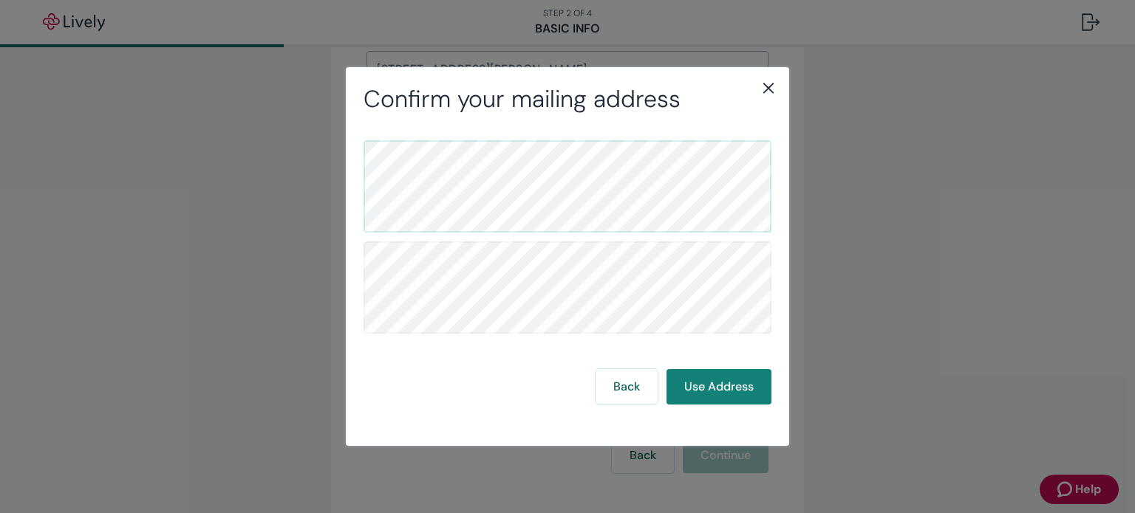
click at [765, 85] on icon "close" at bounding box center [768, 88] width 10 height 10
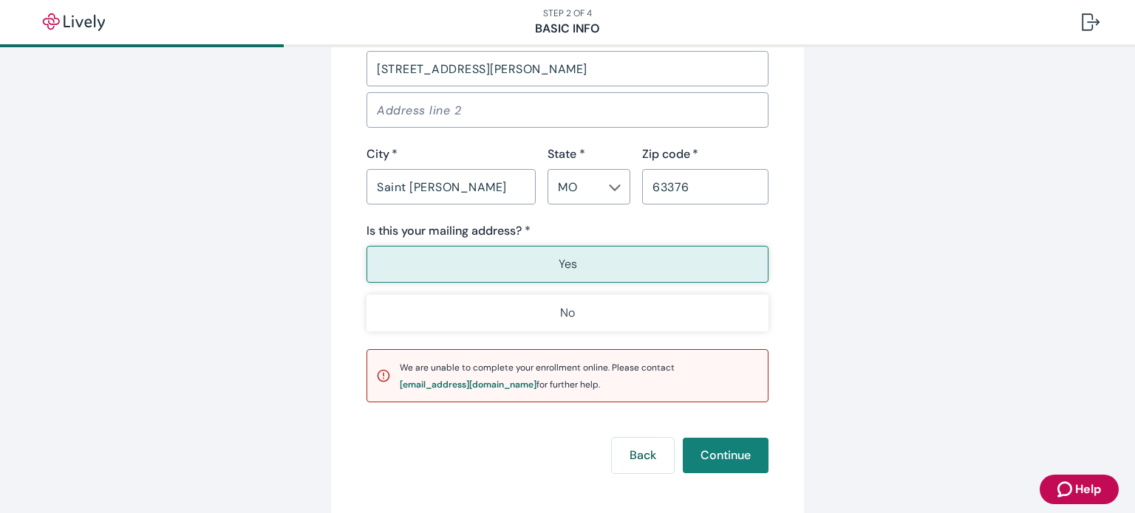
scroll to position [645, 0]
